Goal: Transaction & Acquisition: Purchase product/service

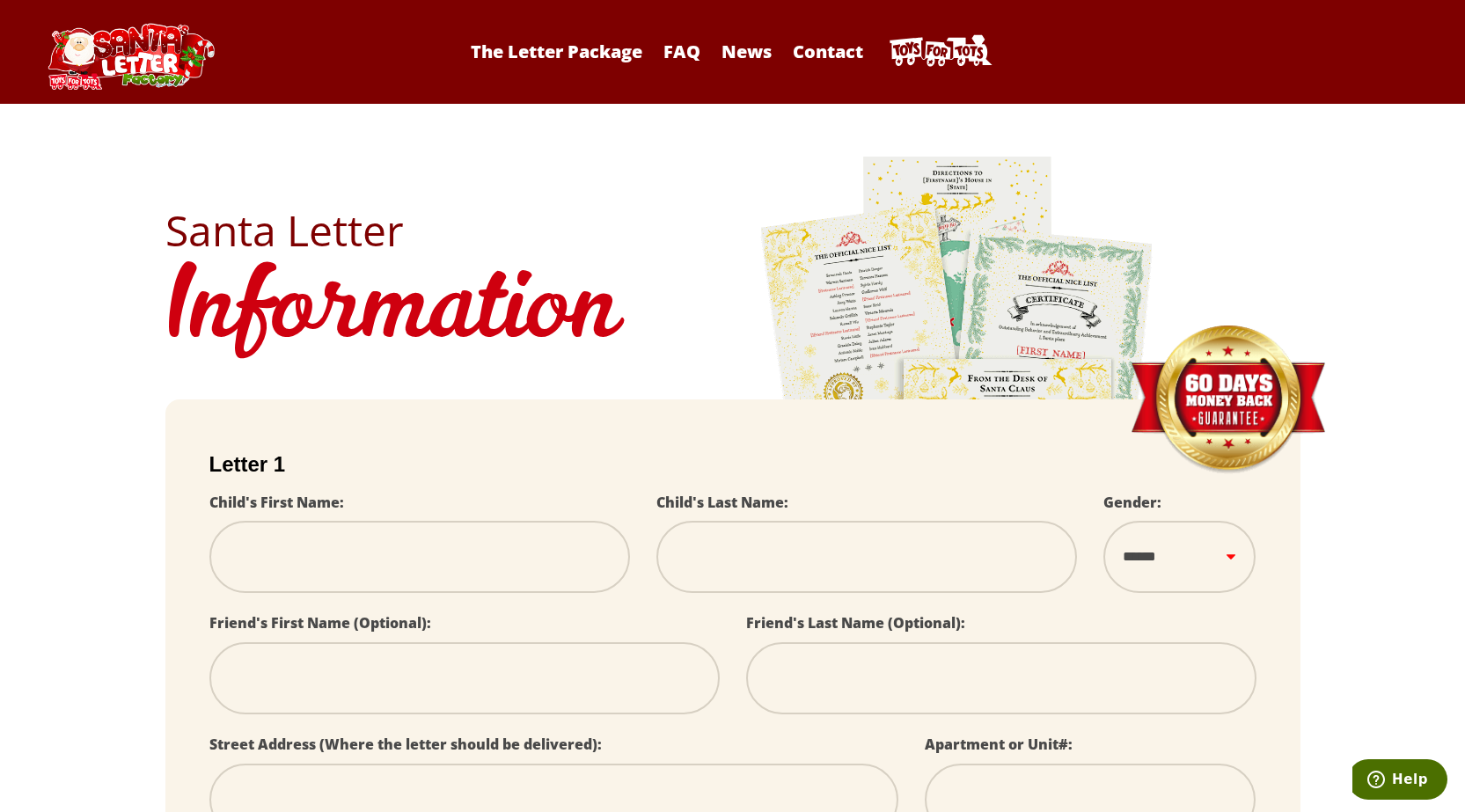
click at [926, 305] on img at bounding box center [958, 400] width 396 height 492
select select
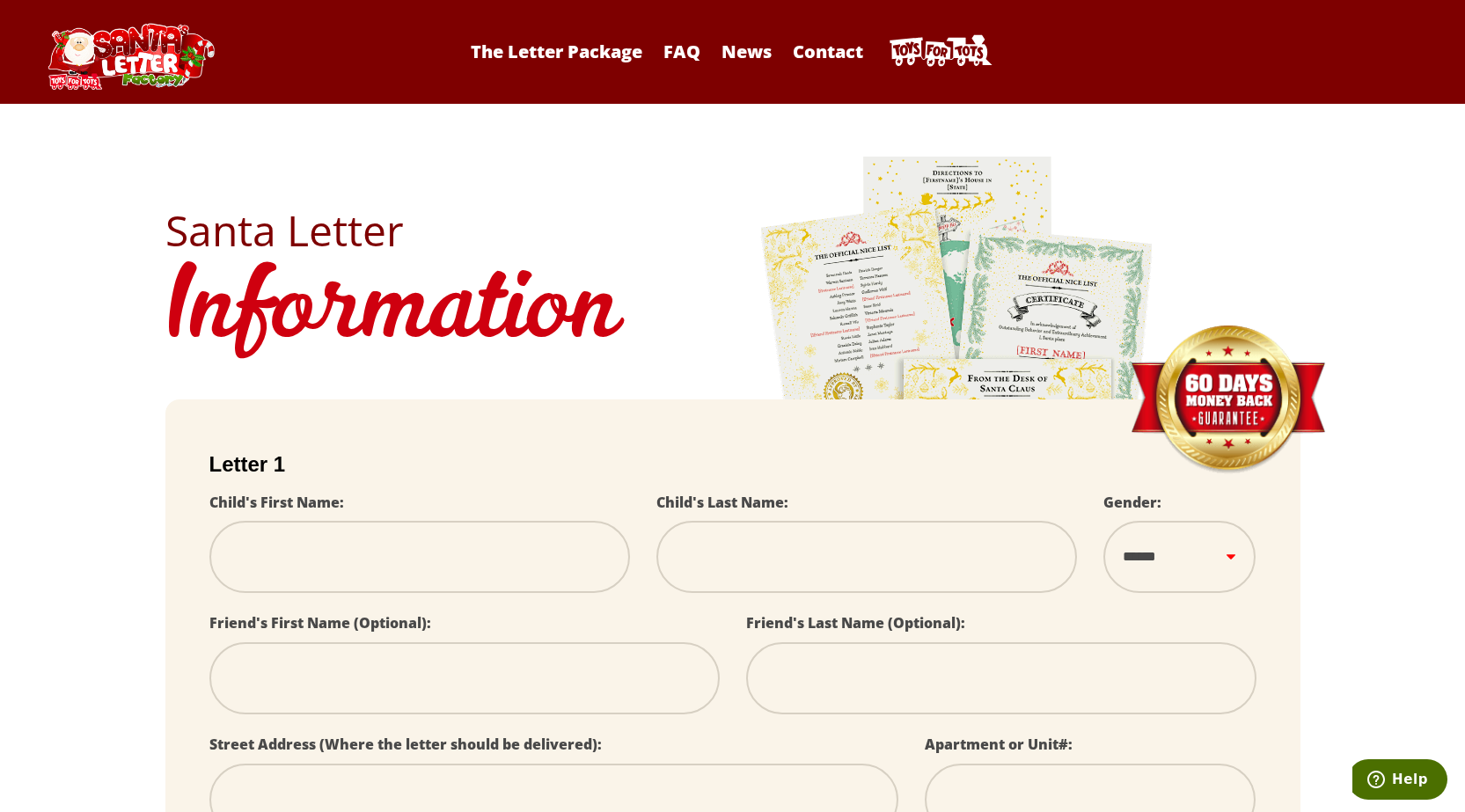
select select
click at [577, 51] on link "The Letter Package" at bounding box center [556, 51] width 189 height 24
select select
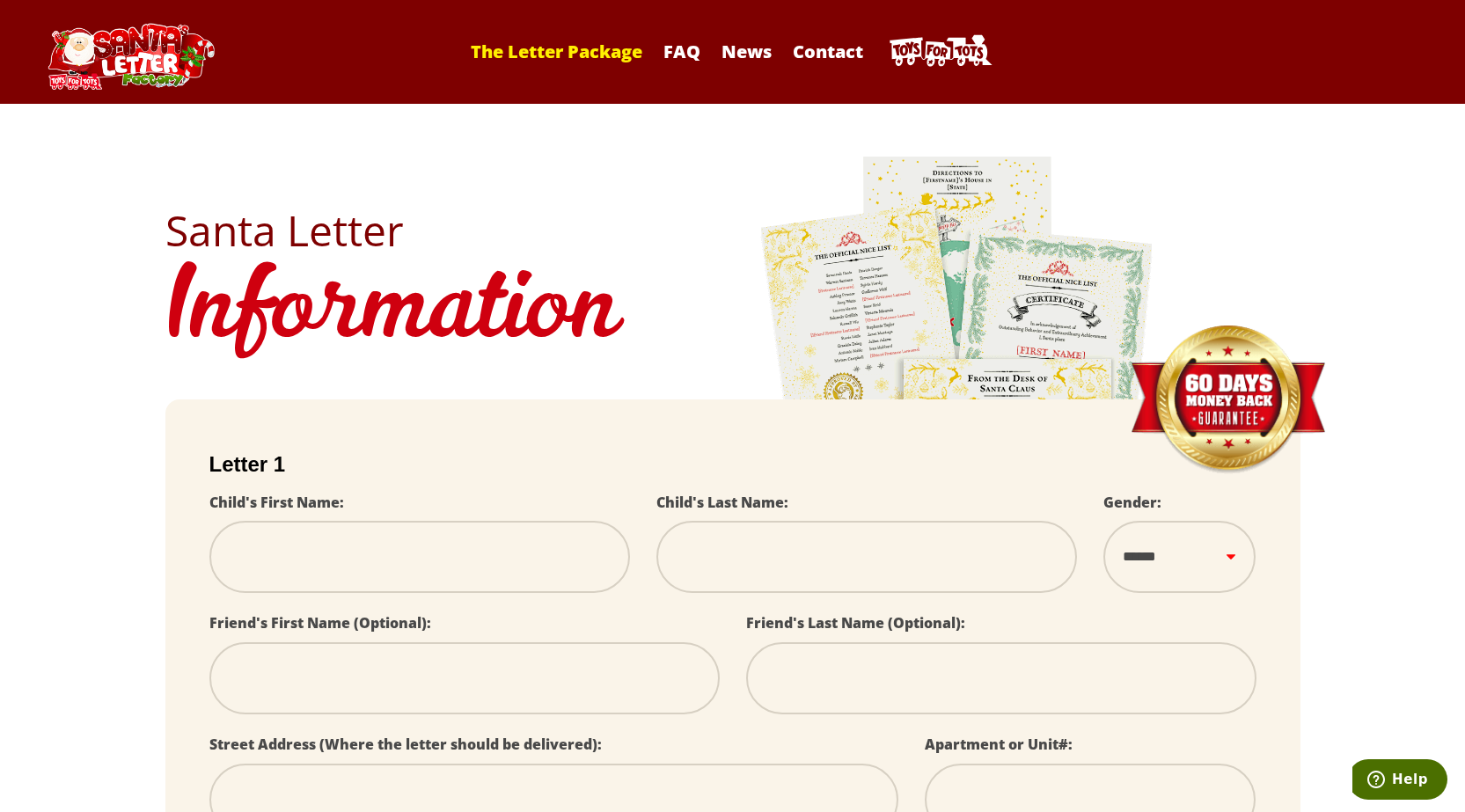
select select
click at [680, 47] on link "FAQ" at bounding box center [682, 51] width 55 height 24
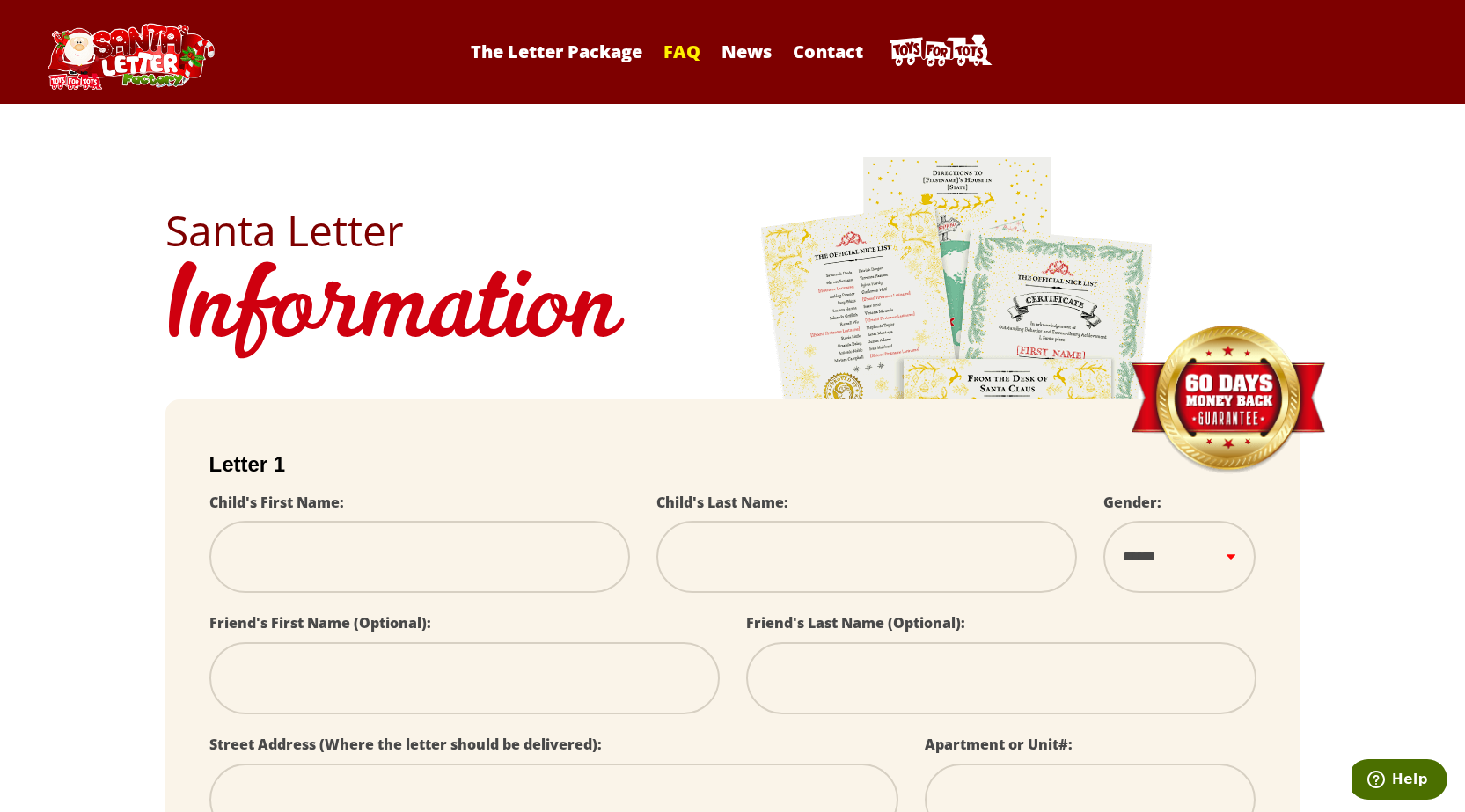
select select
